Goal: Information Seeking & Learning: Learn about a topic

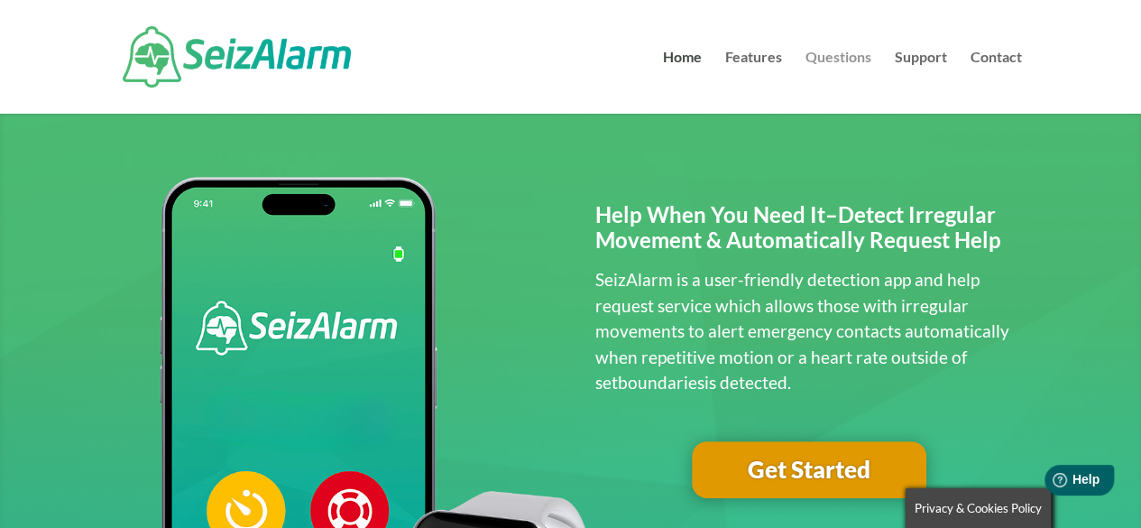
click at [861, 53] on link "Questions" at bounding box center [839, 82] width 66 height 63
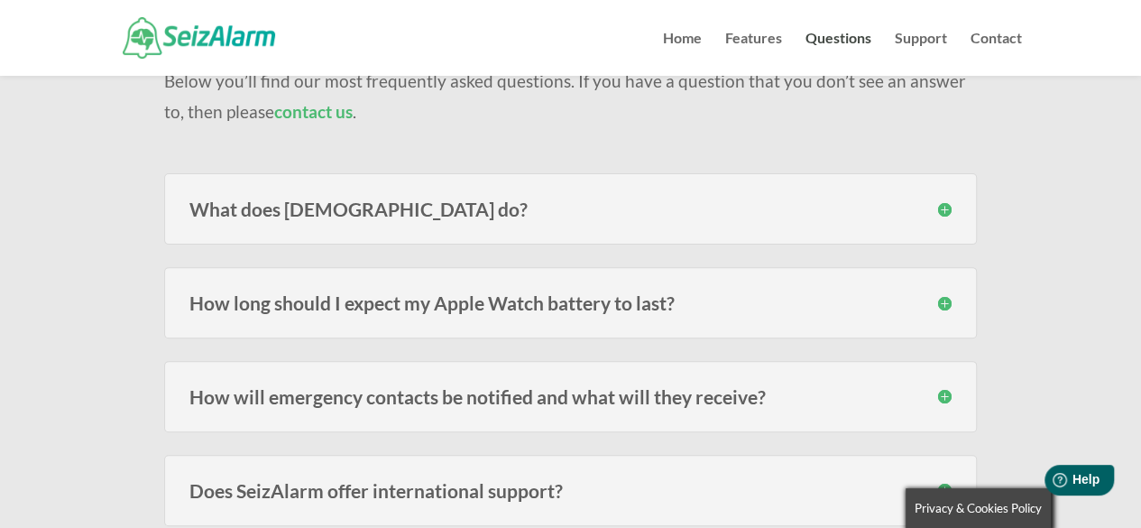
scroll to position [361, 0]
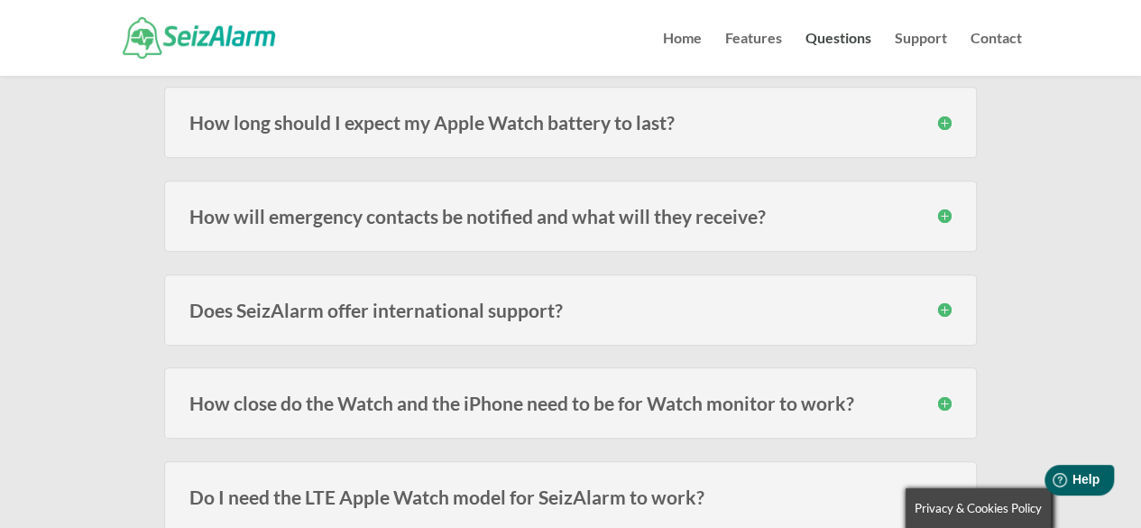
click at [751, 113] on h3 "How long should I expect my Apple Watch battery to last?" at bounding box center [570, 122] width 762 height 19
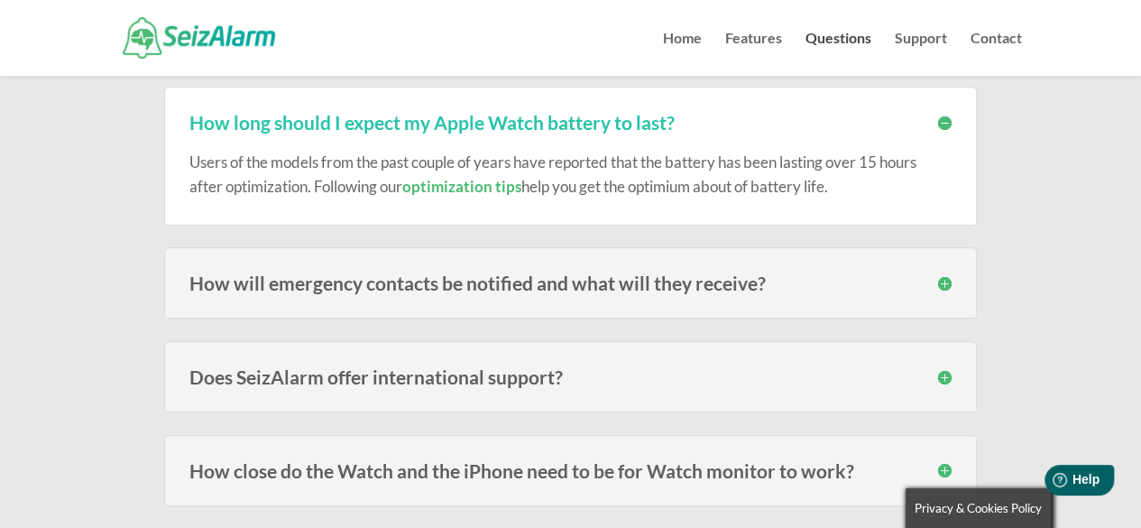
click at [659, 275] on h3 "How will emergency contacts be notified and what will they receive?" at bounding box center [570, 282] width 762 height 19
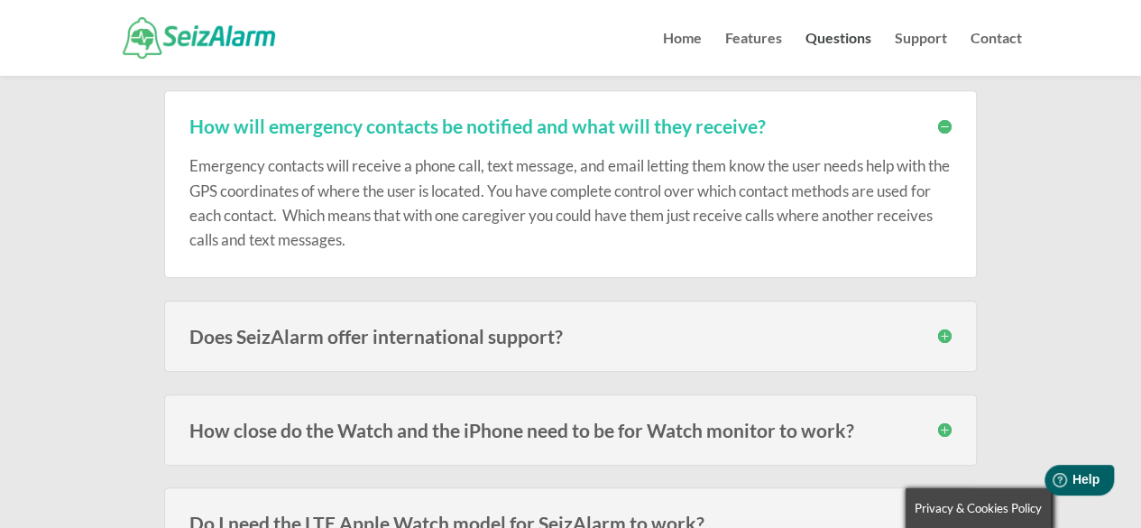
scroll to position [632, 0]
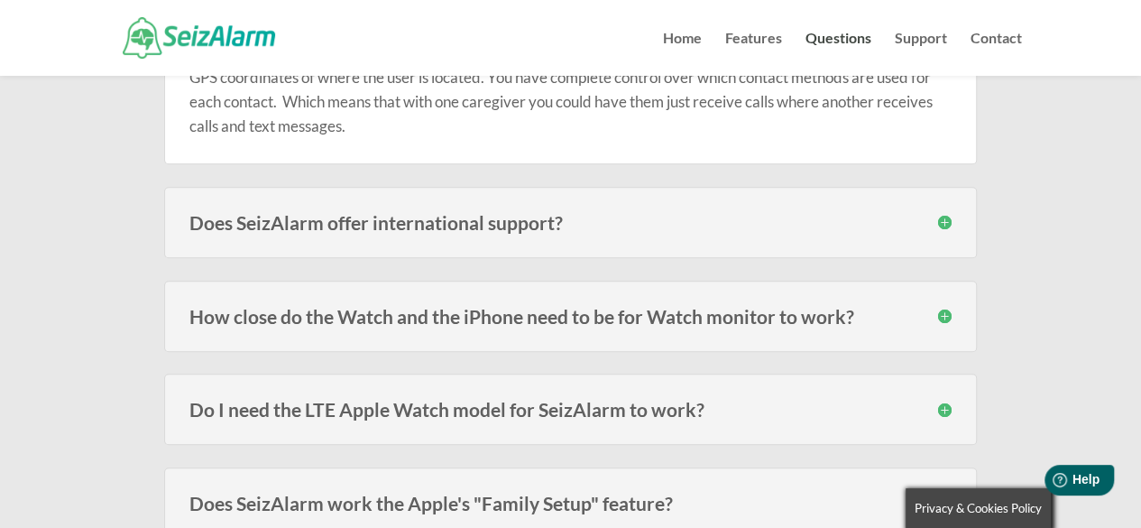
click at [661, 238] on div "Does SeizAlarm offer international support? Yes we sure do! Just make sure to i…" at bounding box center [570, 222] width 813 height 71
click at [878, 238] on div "Does SeizAlarm offer international support? Yes we sure do! Just make sure to i…" at bounding box center [570, 222] width 813 height 71
click at [969, 205] on div "Does SeizAlarm offer international support? Yes we sure do! Just make sure to i…" at bounding box center [570, 222] width 813 height 71
click at [951, 217] on h3 "Does SeizAlarm offer international support?" at bounding box center [570, 222] width 762 height 19
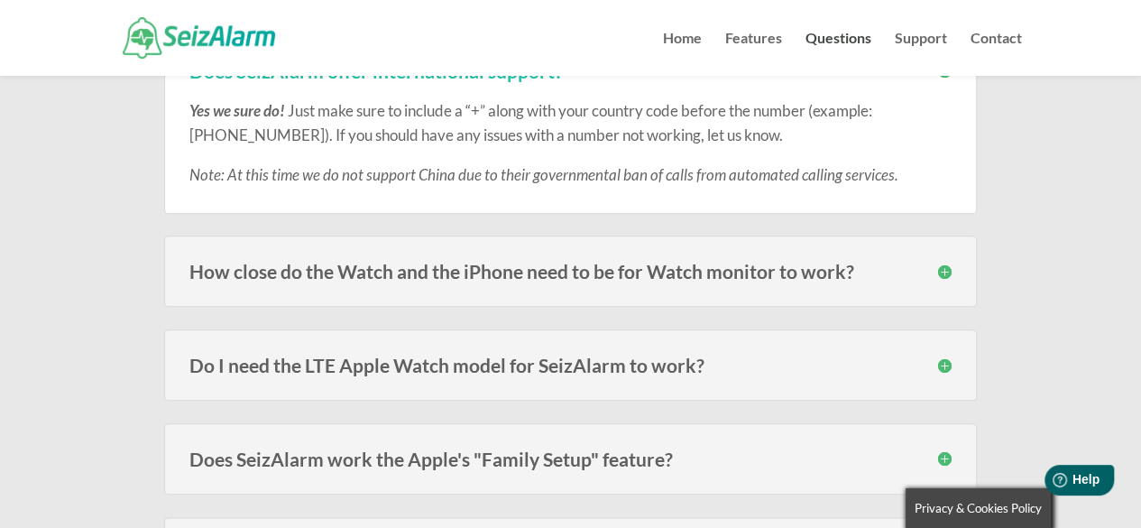
scroll to position [812, 0]
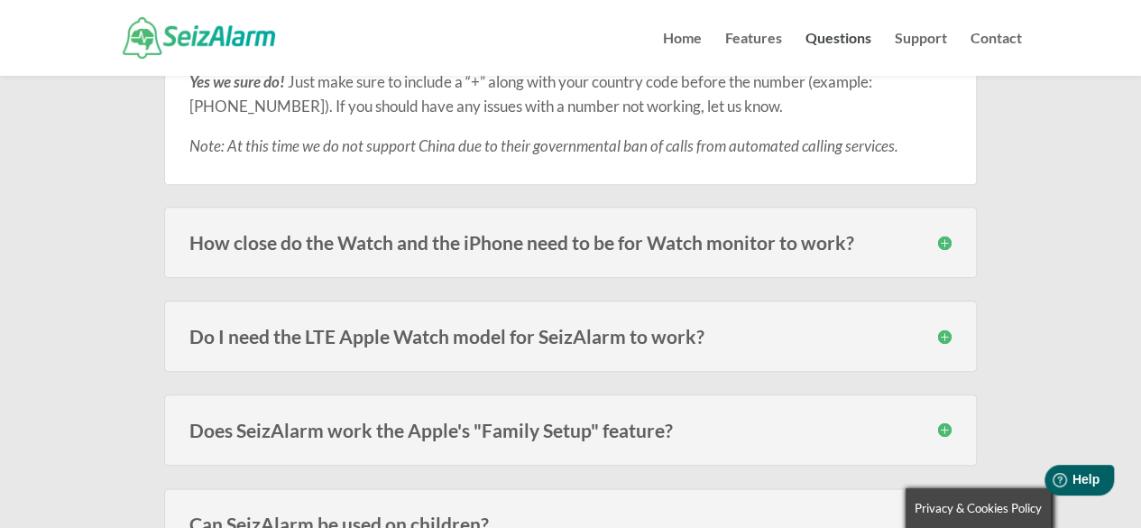
click at [849, 215] on div "How close do the Watch and the iPhone need to be for Watch monitor to work? The…" at bounding box center [570, 242] width 813 height 71
click at [854, 223] on div "How close do the Watch and the iPhone need to be for Watch monitor to work? The…" at bounding box center [570, 242] width 813 height 71
click at [854, 233] on h3 "How close do the Watch and the iPhone need to be for Watch monitor to work?" at bounding box center [570, 242] width 762 height 19
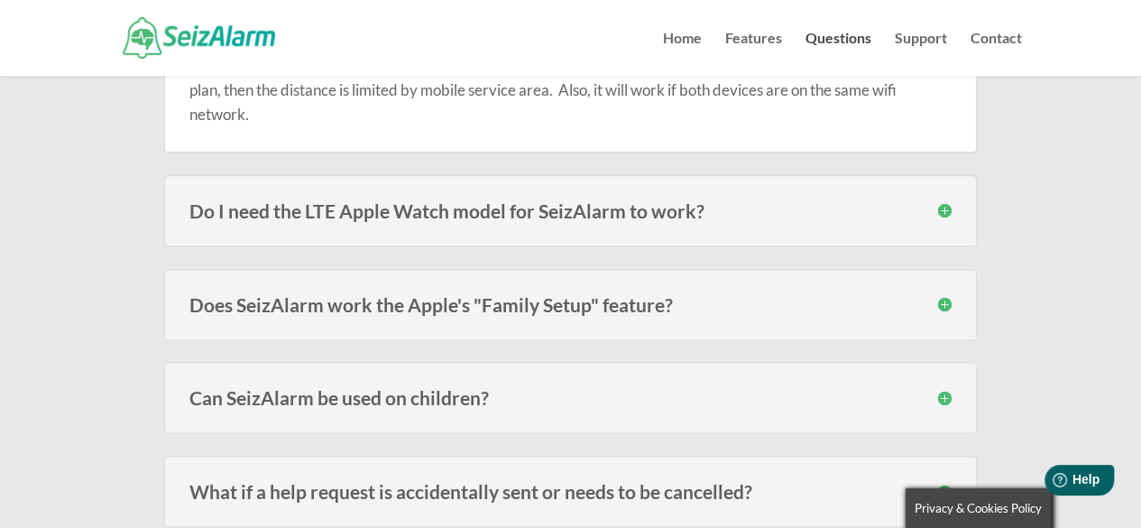
scroll to position [1083, 0]
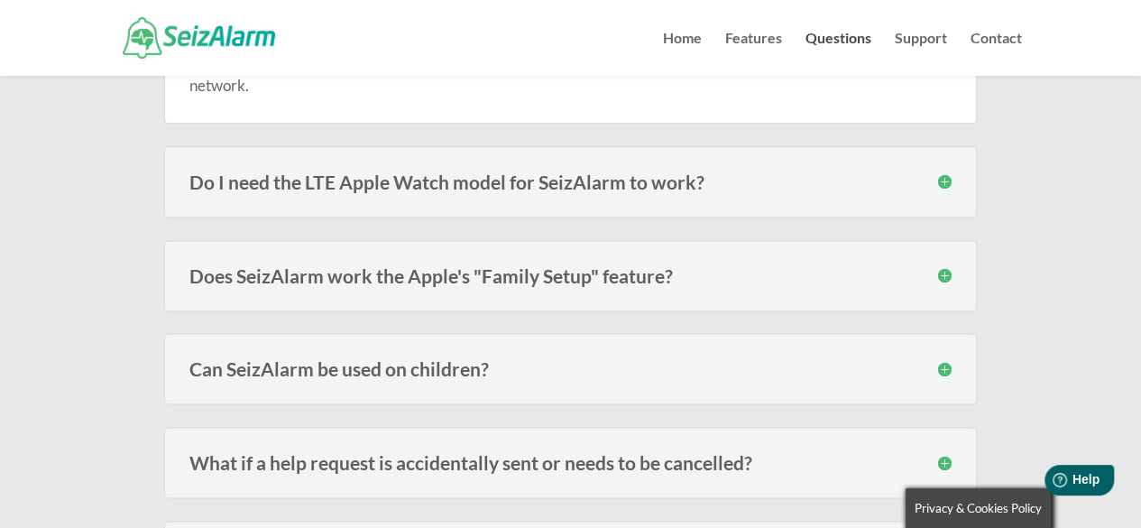
click at [748, 190] on div "Do I need the LTE Apple Watch model for SeizAlarm to work? No, you do not. Thou…" at bounding box center [570, 181] width 813 height 71
click at [955, 181] on div "Do I need the LTE Apple Watch model for SeizAlarm to work? No, you do not. Thou…" at bounding box center [570, 181] width 813 height 71
click at [950, 178] on h3 "Do I need the LTE Apple Watch model for SeizAlarm to work?" at bounding box center [570, 181] width 762 height 19
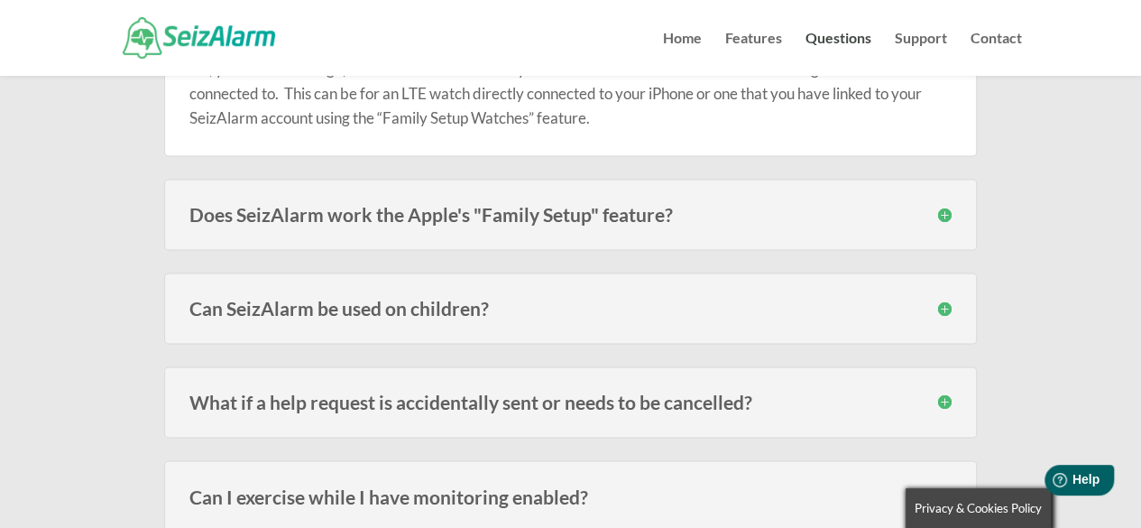
scroll to position [1263, 0]
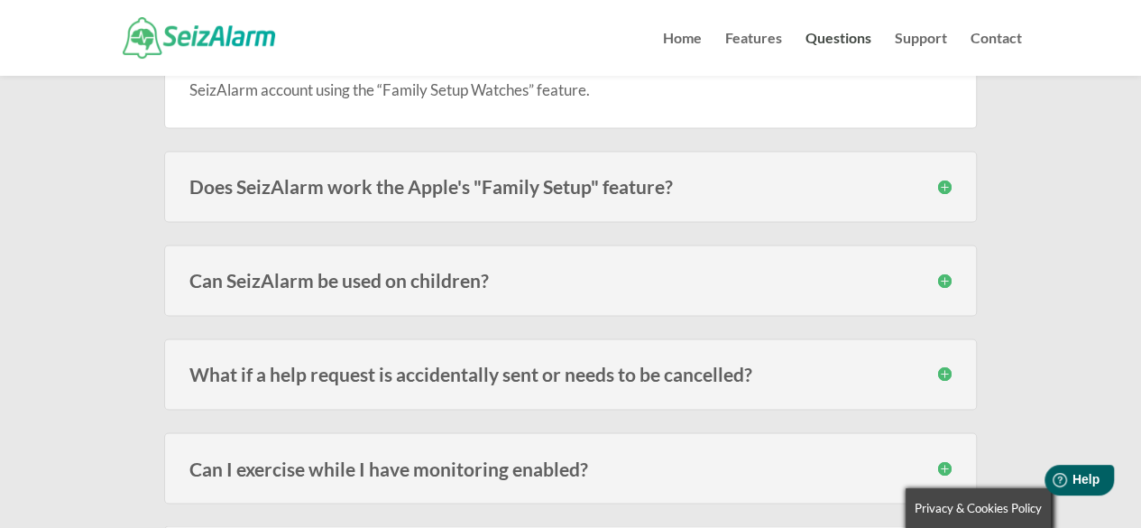
click at [910, 199] on div "Does SeizAlarm work the Apple's "Family Setup" feature? Yes. SeizAlarm now work…" at bounding box center [570, 186] width 813 height 71
click at [962, 189] on div "Does SeizAlarm work the Apple's "Family Setup" feature? Yes. SeizAlarm now work…" at bounding box center [570, 186] width 813 height 71
click at [957, 189] on div "Does SeizAlarm work the Apple's "Family Setup" feature? Yes. SeizAlarm now work…" at bounding box center [570, 186] width 813 height 71
click at [948, 185] on h3 "Does SeizAlarm work the Apple's "Family Setup" feature?" at bounding box center [570, 186] width 762 height 19
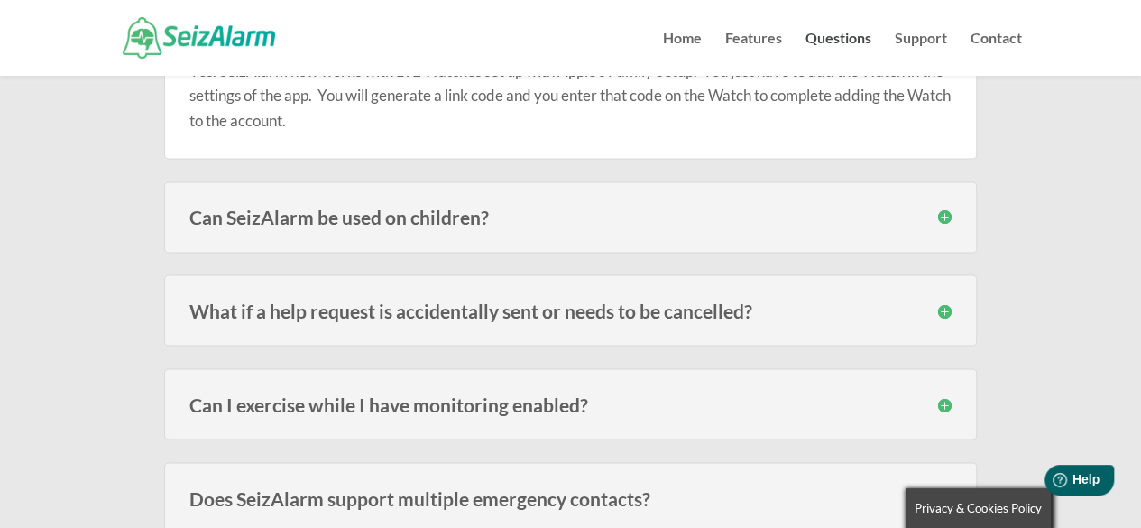
scroll to position [1444, 0]
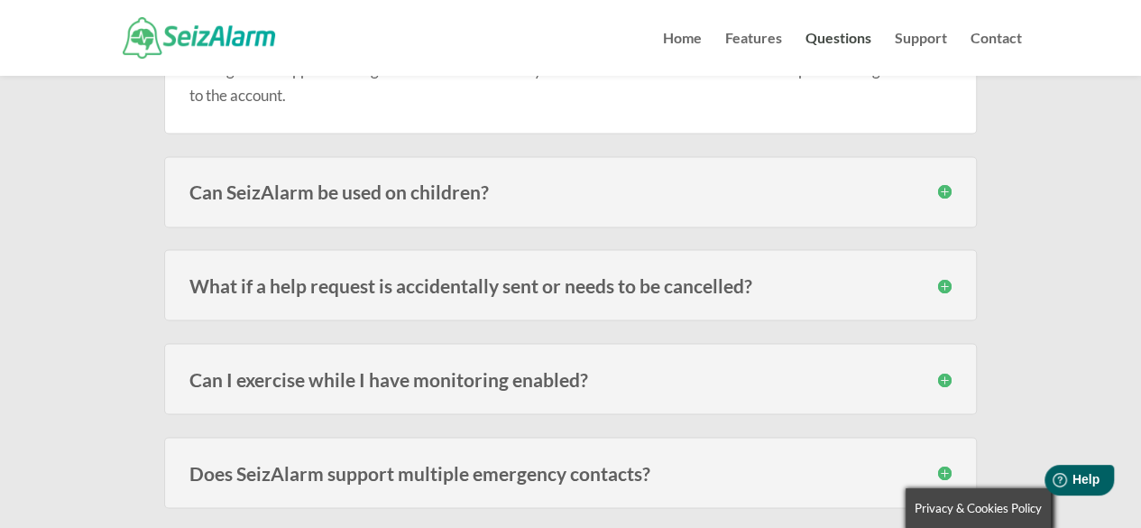
click at [953, 176] on div "Can SeizAlarm be used on children? Yes! We have many subscribers that use the W…" at bounding box center [570, 191] width 813 height 71
click at [951, 183] on h3 "Can SeizAlarm be used on children?" at bounding box center [570, 191] width 762 height 19
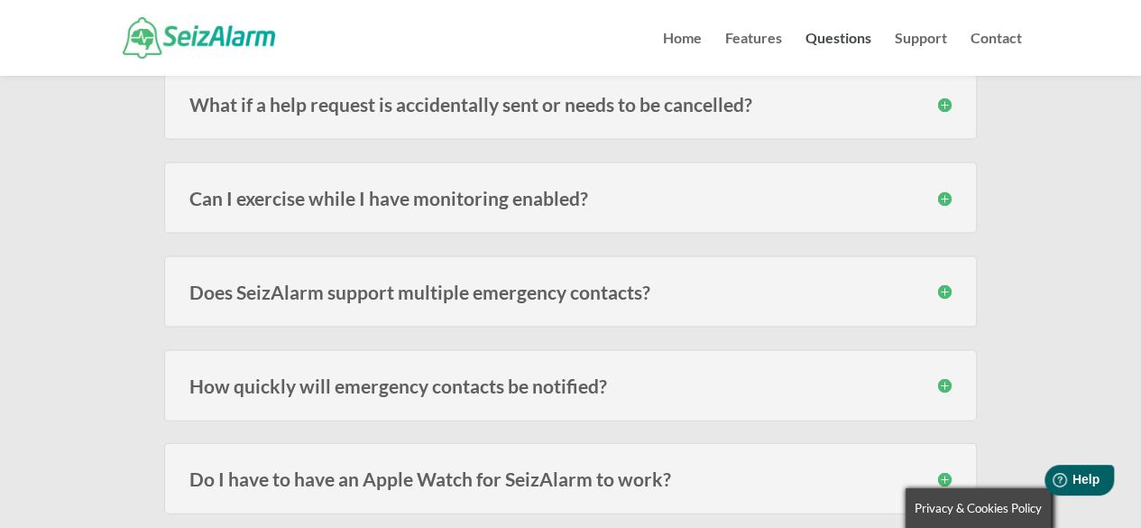
scroll to position [1805, 0]
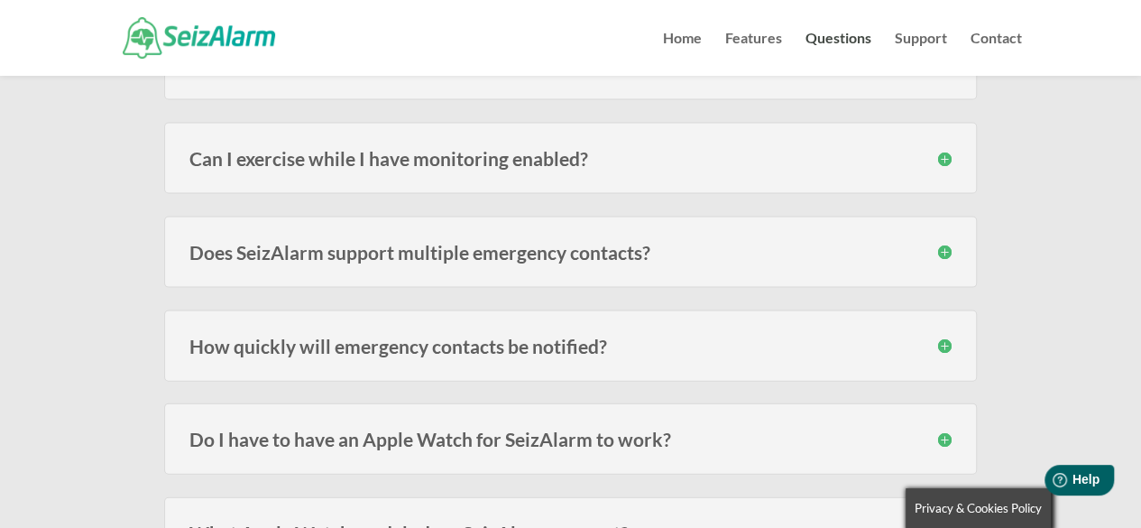
click at [944, 154] on h3 "Can I exercise while I have monitoring enabled?" at bounding box center [570, 158] width 762 height 19
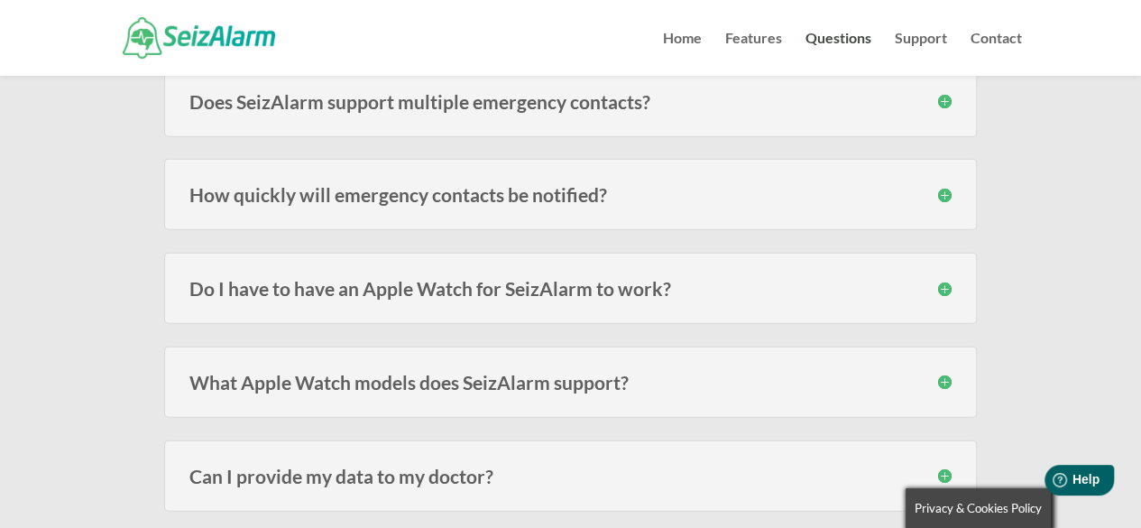
scroll to position [2075, 0]
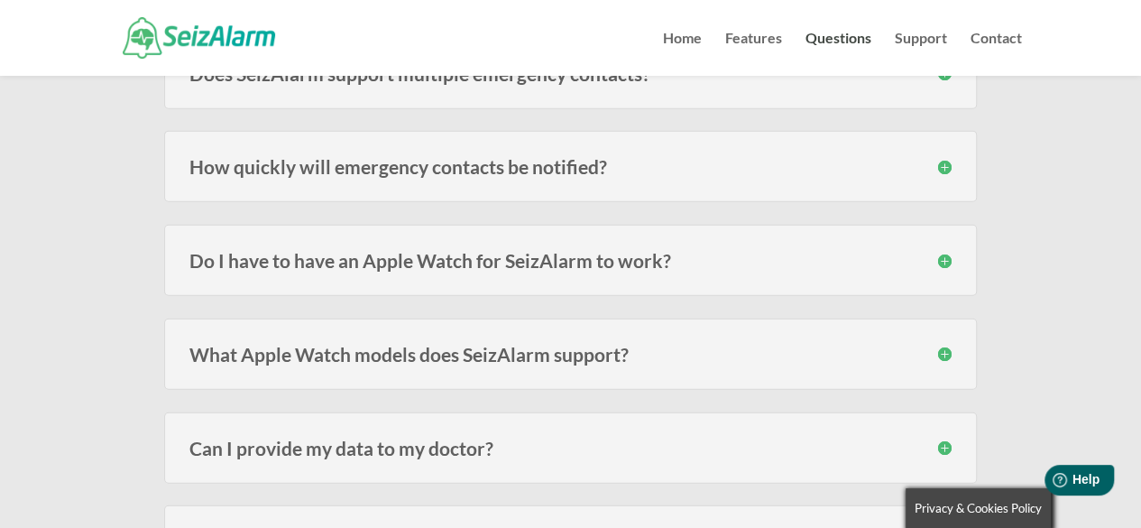
click at [937, 157] on h3 "How quickly will emergency contacts be notified?" at bounding box center [570, 166] width 762 height 19
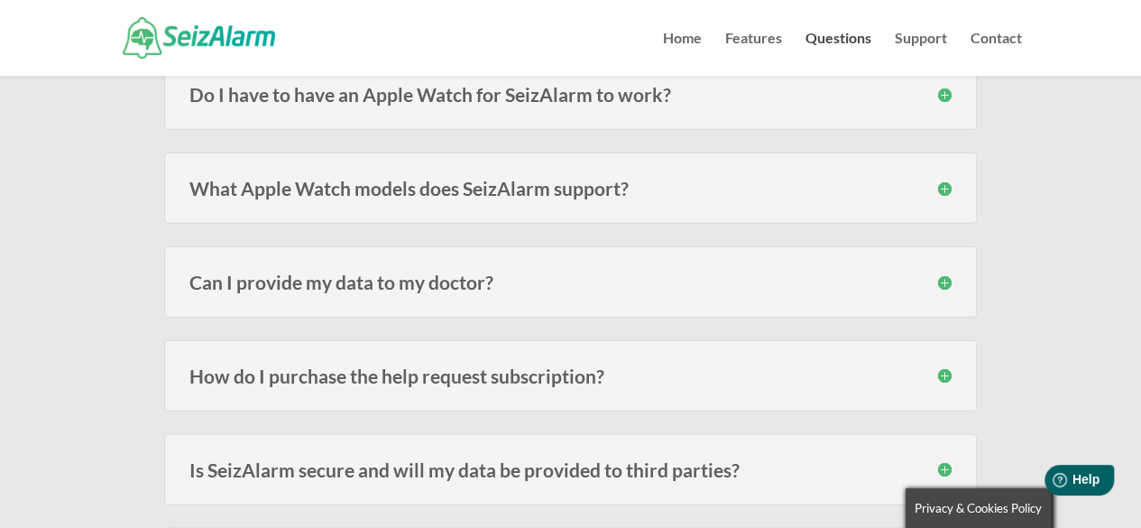
scroll to position [2346, 0]
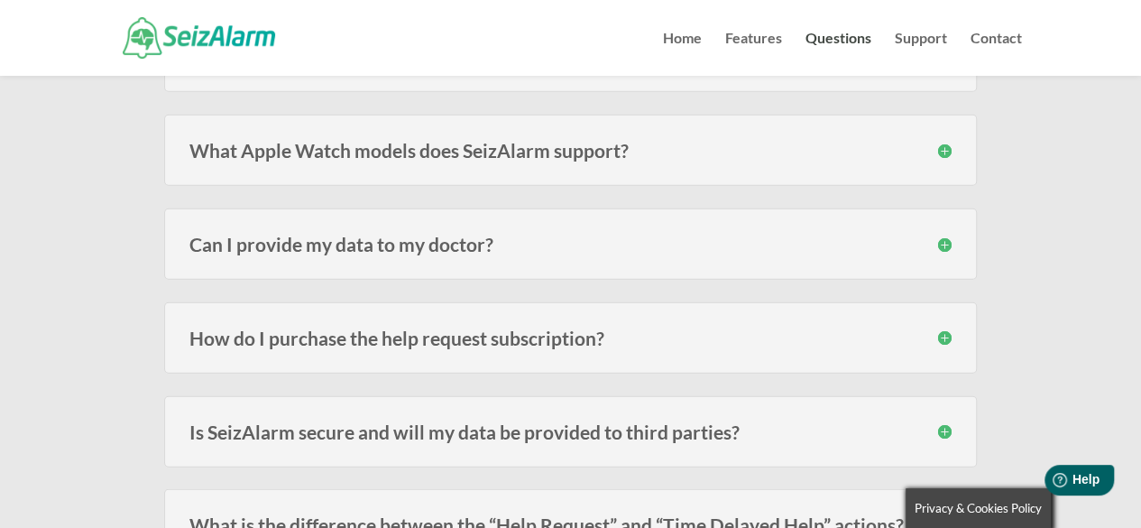
click at [949, 146] on h3 "What Apple Watch models does SeizAlarm support?" at bounding box center [570, 150] width 762 height 19
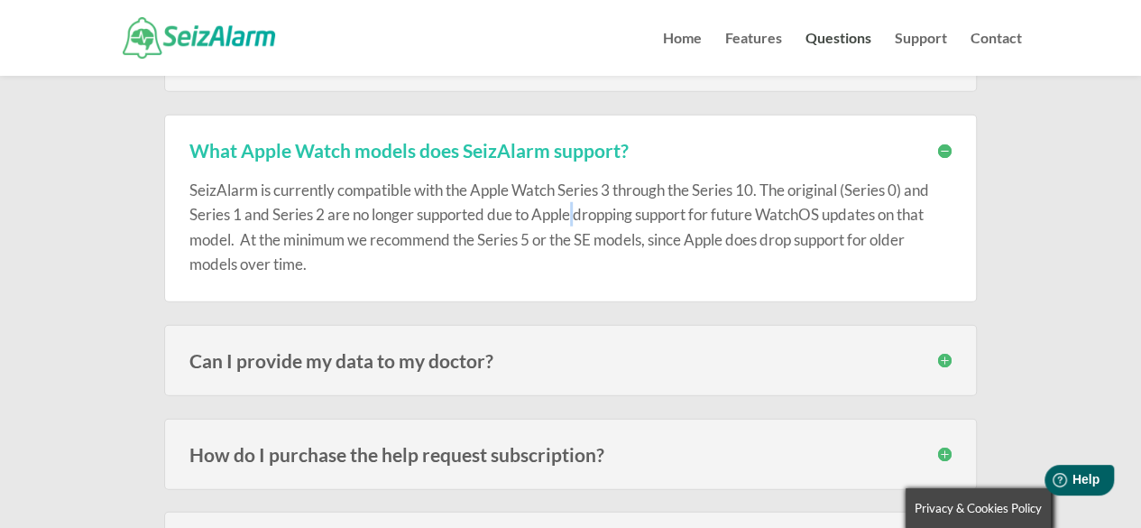
drag, startPoint x: 577, startPoint y: 204, endPoint x: 582, endPoint y: 216, distance: 12.9
click at [582, 216] on p "SeizAlarm is currently compatible with the Apple Watch Series 3 through the Ser…" at bounding box center [570, 227] width 762 height 98
click at [485, 234] on p "SeizAlarm is currently compatible with the Apple Watch Series 3 through the Ser…" at bounding box center [570, 227] width 762 height 98
drag, startPoint x: 341, startPoint y: 233, endPoint x: 605, endPoint y: 241, distance: 263.6
click at [605, 241] on p "SeizAlarm is currently compatible with the Apple Watch Series 3 through the Ser…" at bounding box center [570, 227] width 762 height 98
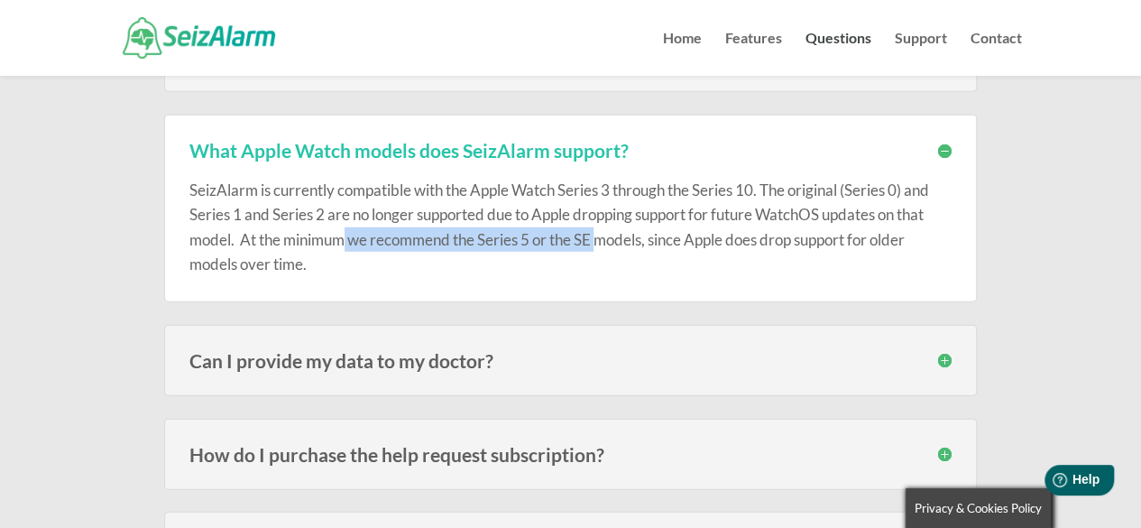
click at [605, 241] on p "SeizAlarm is currently compatible with the Apple Watch Series 3 through the Ser…" at bounding box center [570, 227] width 762 height 98
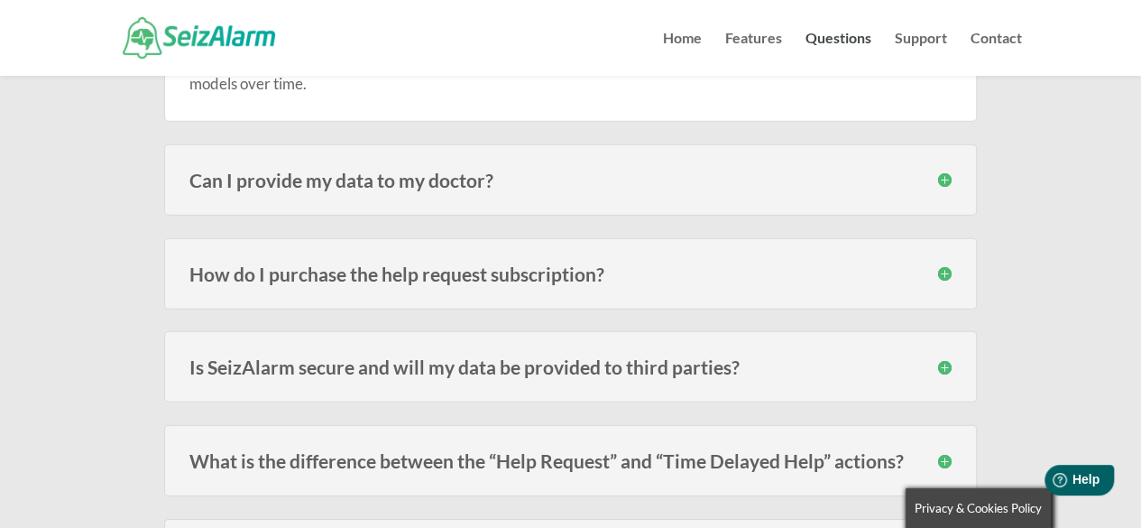
scroll to position [2617, 0]
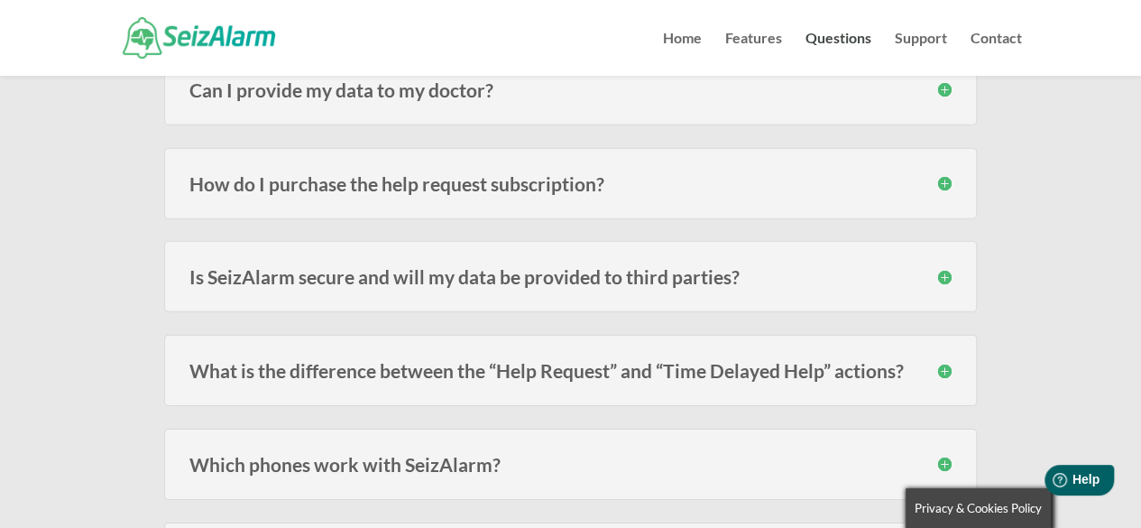
click at [619, 180] on h3 "How do I purchase the help request subscription?" at bounding box center [570, 183] width 762 height 19
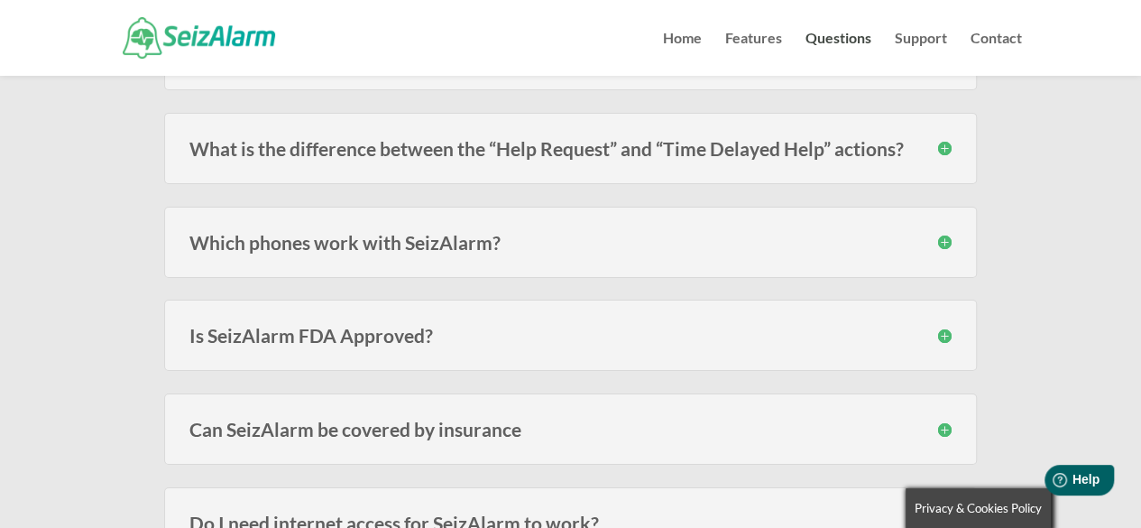
scroll to position [2978, 0]
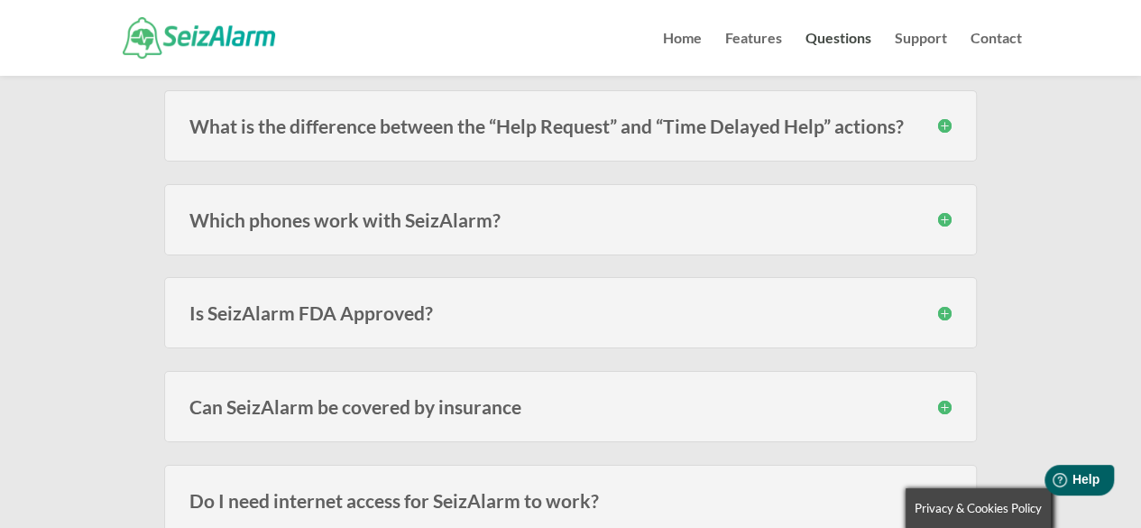
click at [709, 335] on div "Is SeizAlarm FDA Approved? SeizAlarm is not an FDA approved, certified or regis…" at bounding box center [570, 312] width 813 height 71
click at [717, 309] on h3 "Is SeizAlarm FDA Approved?" at bounding box center [570, 312] width 762 height 19
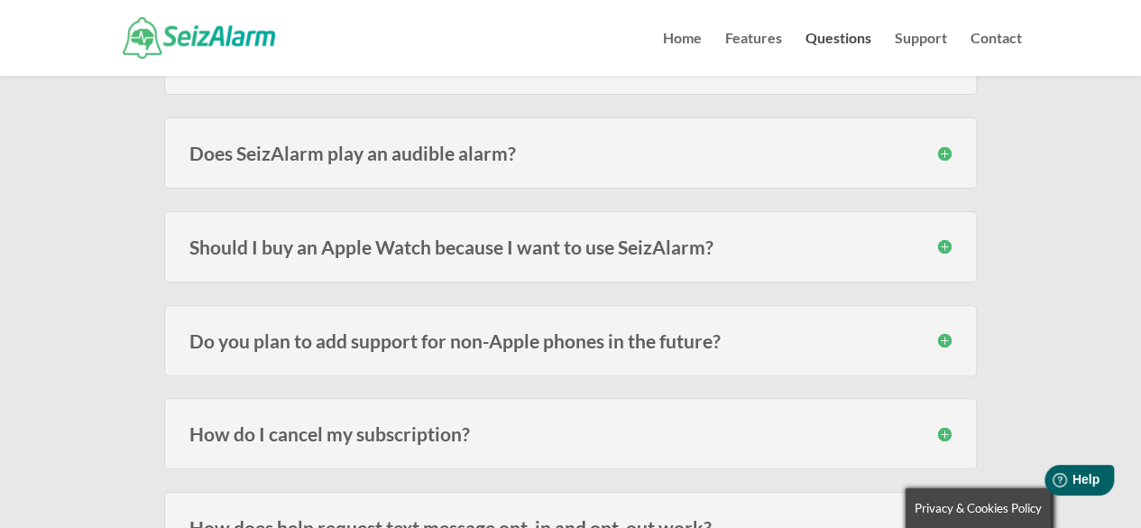
scroll to position [3609, 0]
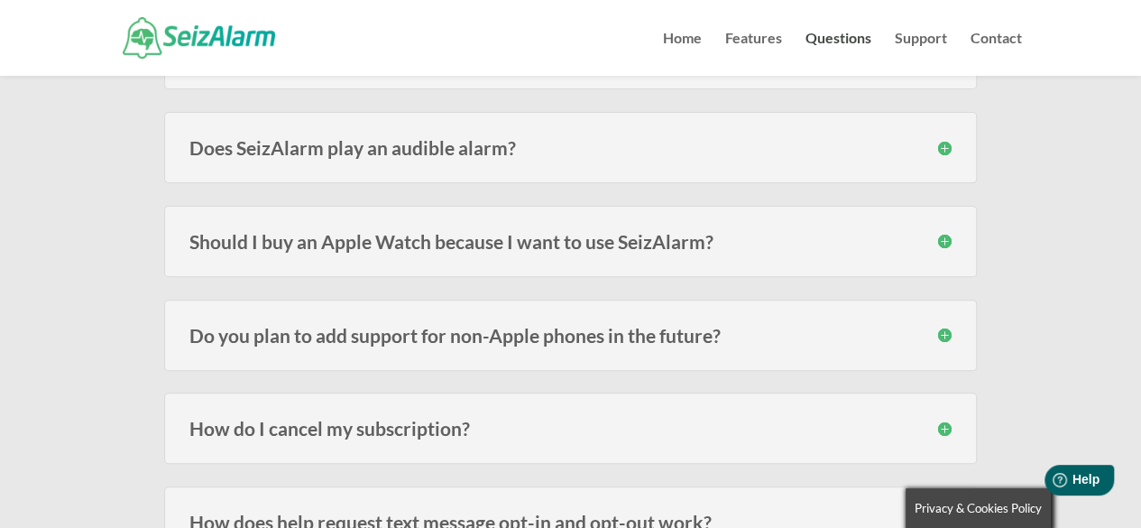
click at [667, 142] on h3 "Does SeizAlarm play an audible alarm?" at bounding box center [570, 147] width 762 height 19
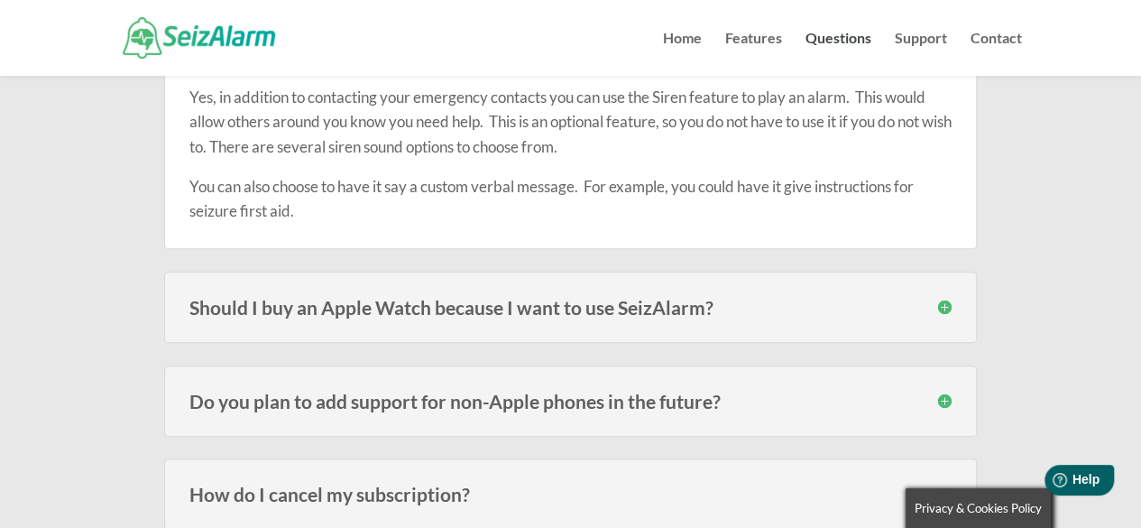
scroll to position [3790, 0]
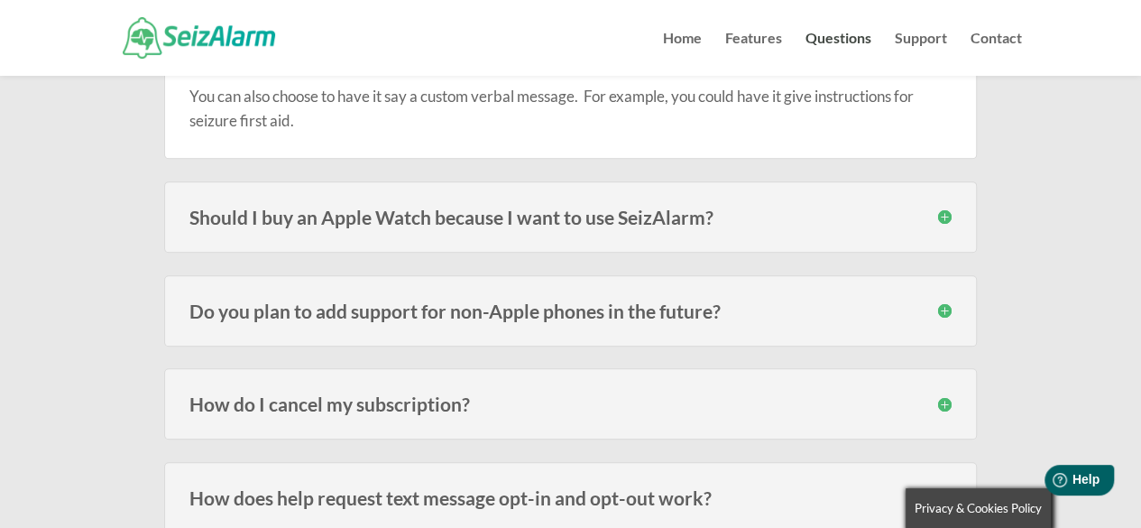
click at [725, 217] on div "Should I buy an Apple Watch because I want to use SeizAlarm? The idea for SeizA…" at bounding box center [570, 216] width 813 height 71
click at [754, 208] on h3 "Should I buy an Apple Watch because I want to use SeizAlarm?" at bounding box center [570, 217] width 762 height 19
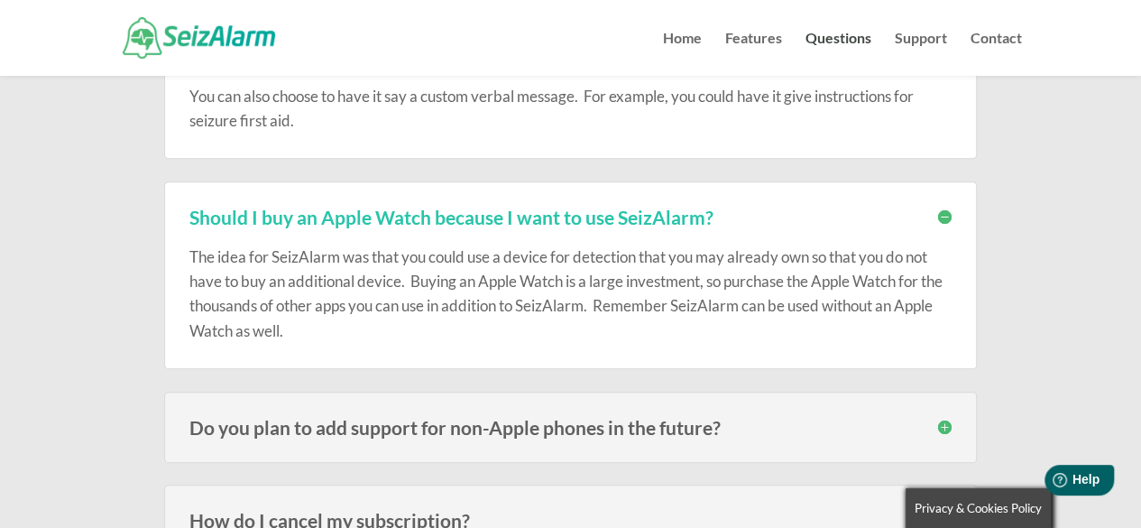
scroll to position [3970, 0]
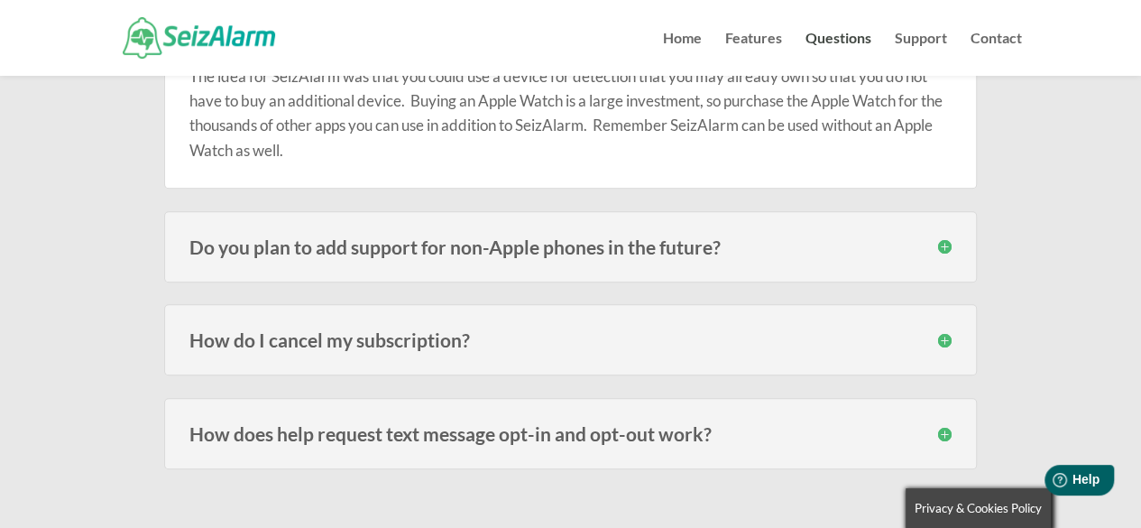
click at [622, 330] on h3 "How do I cancel my subscription?" at bounding box center [570, 339] width 762 height 19
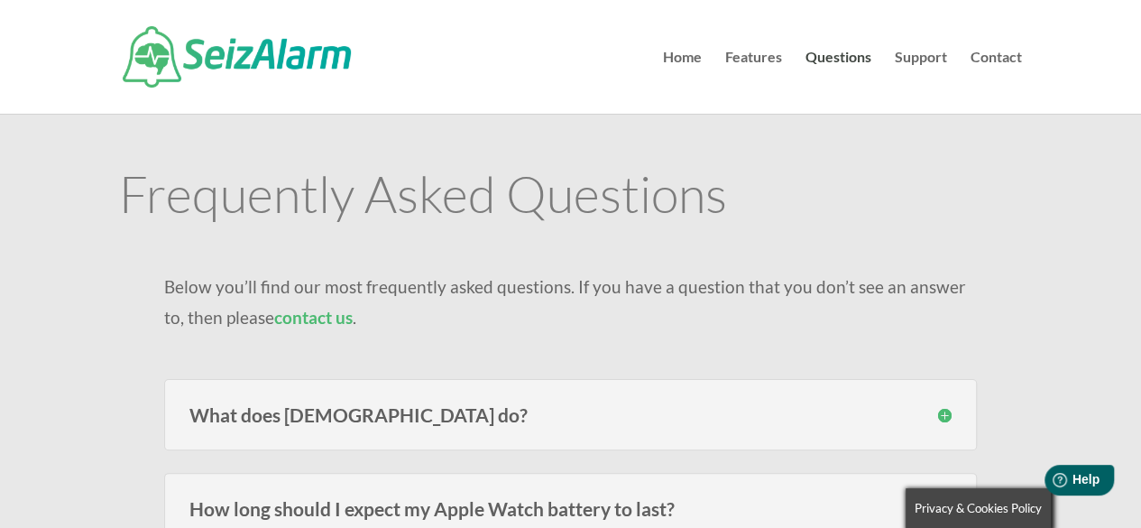
scroll to position [90, 0]
